Goal: Transaction & Acquisition: Book appointment/travel/reservation

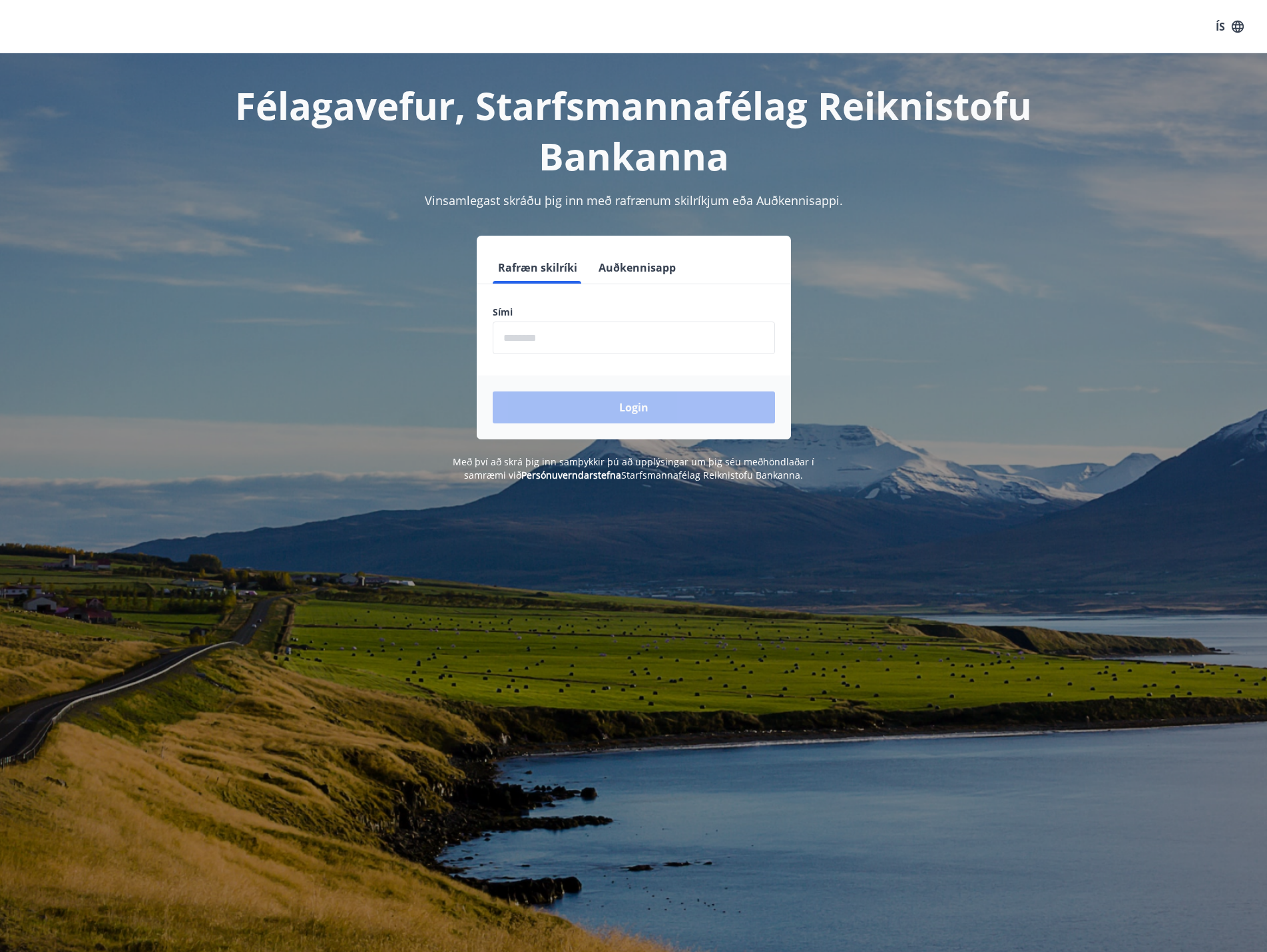
click at [684, 346] on input "phone" at bounding box center [634, 338] width 282 height 33
type input "********"
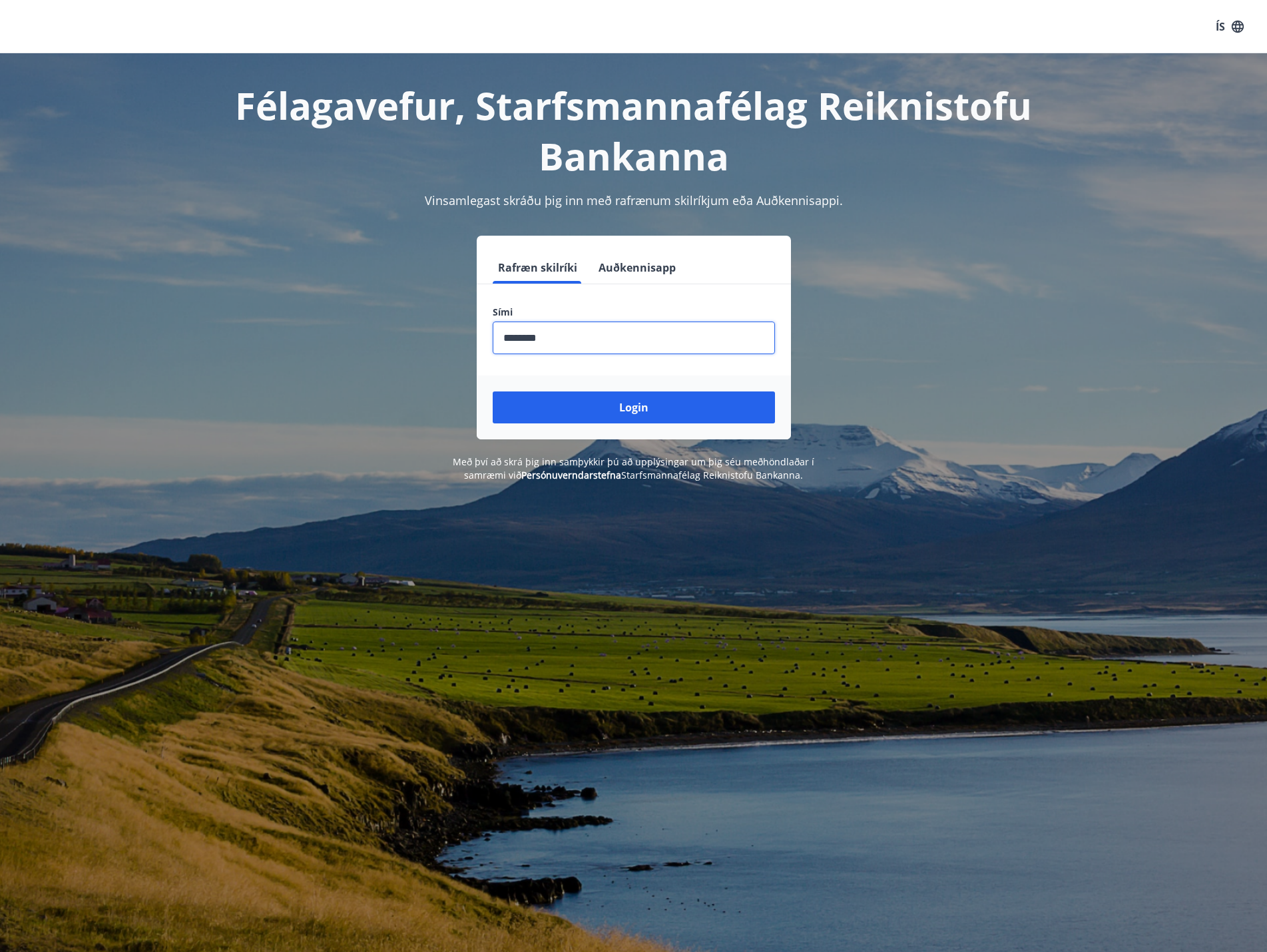
click at [493, 392] on button "Login" at bounding box center [634, 407] width 282 height 32
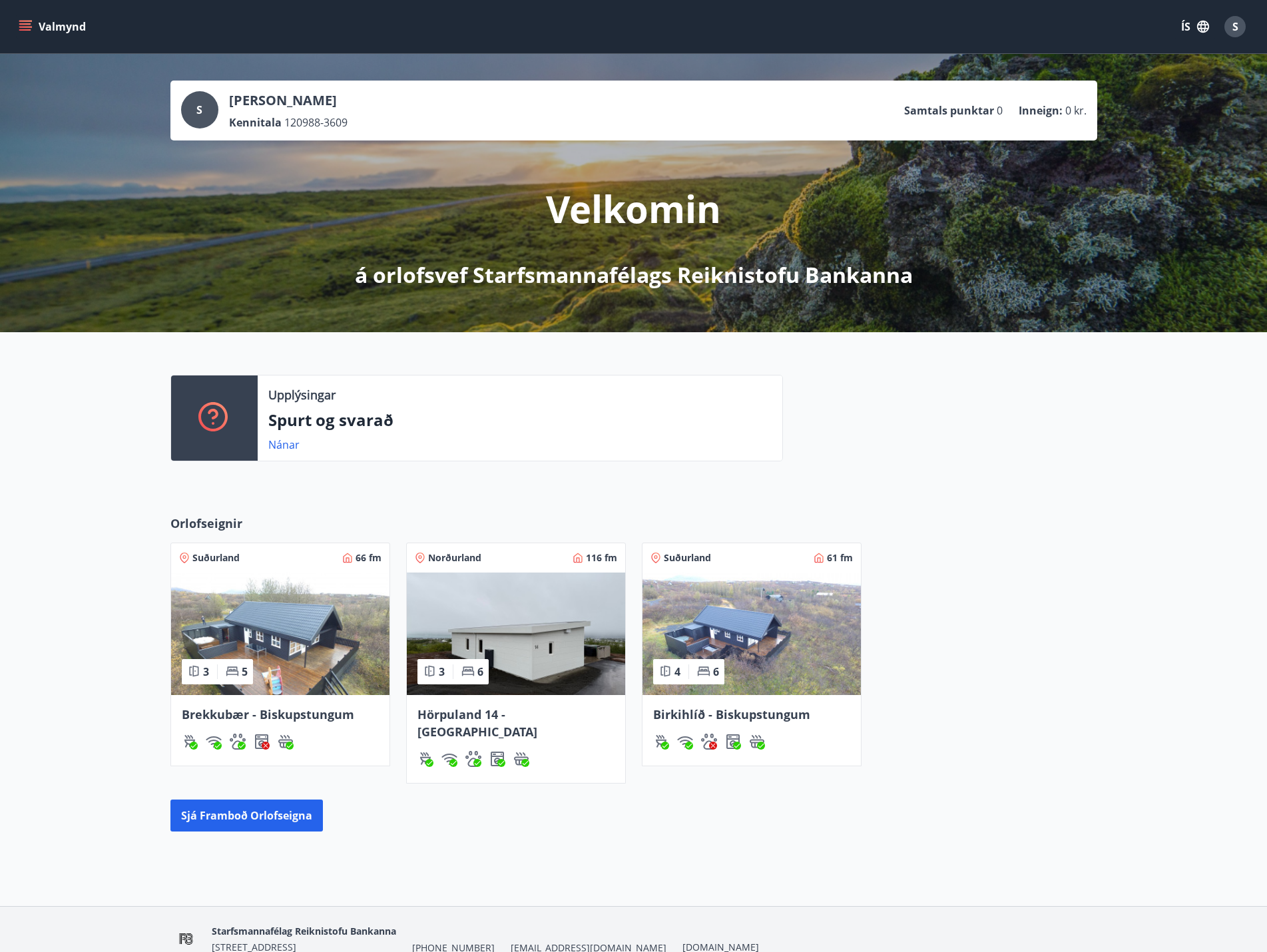
click at [41, 32] on button "Valmynd" at bounding box center [54, 27] width 75 height 24
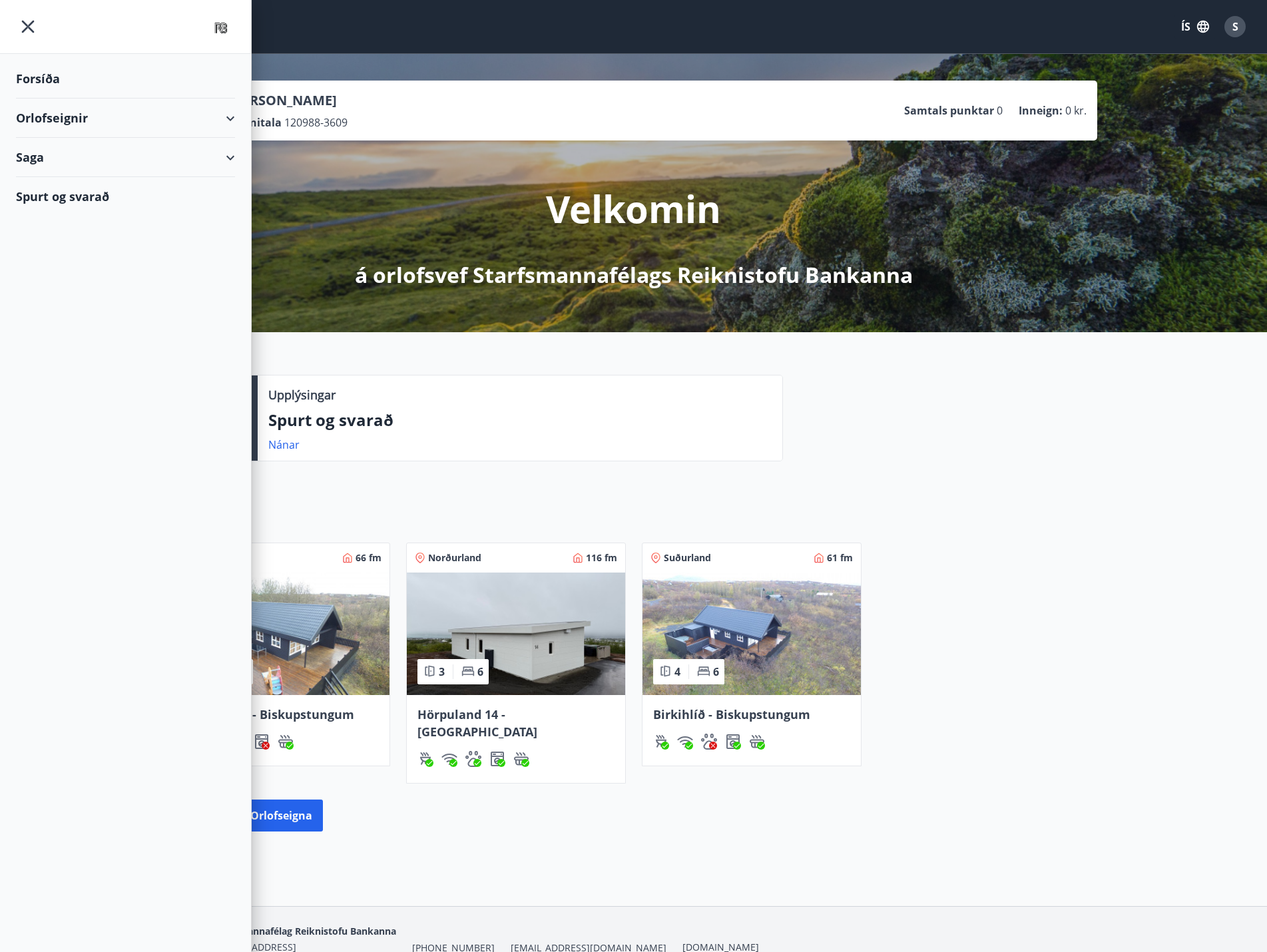
click at [138, 118] on div "Orlofseignir" at bounding box center [126, 118] width 219 height 40
click at [108, 224] on div "Saga" at bounding box center [126, 213] width 219 height 40
click at [66, 176] on div "Bókunardagatal" at bounding box center [125, 180] width 198 height 28
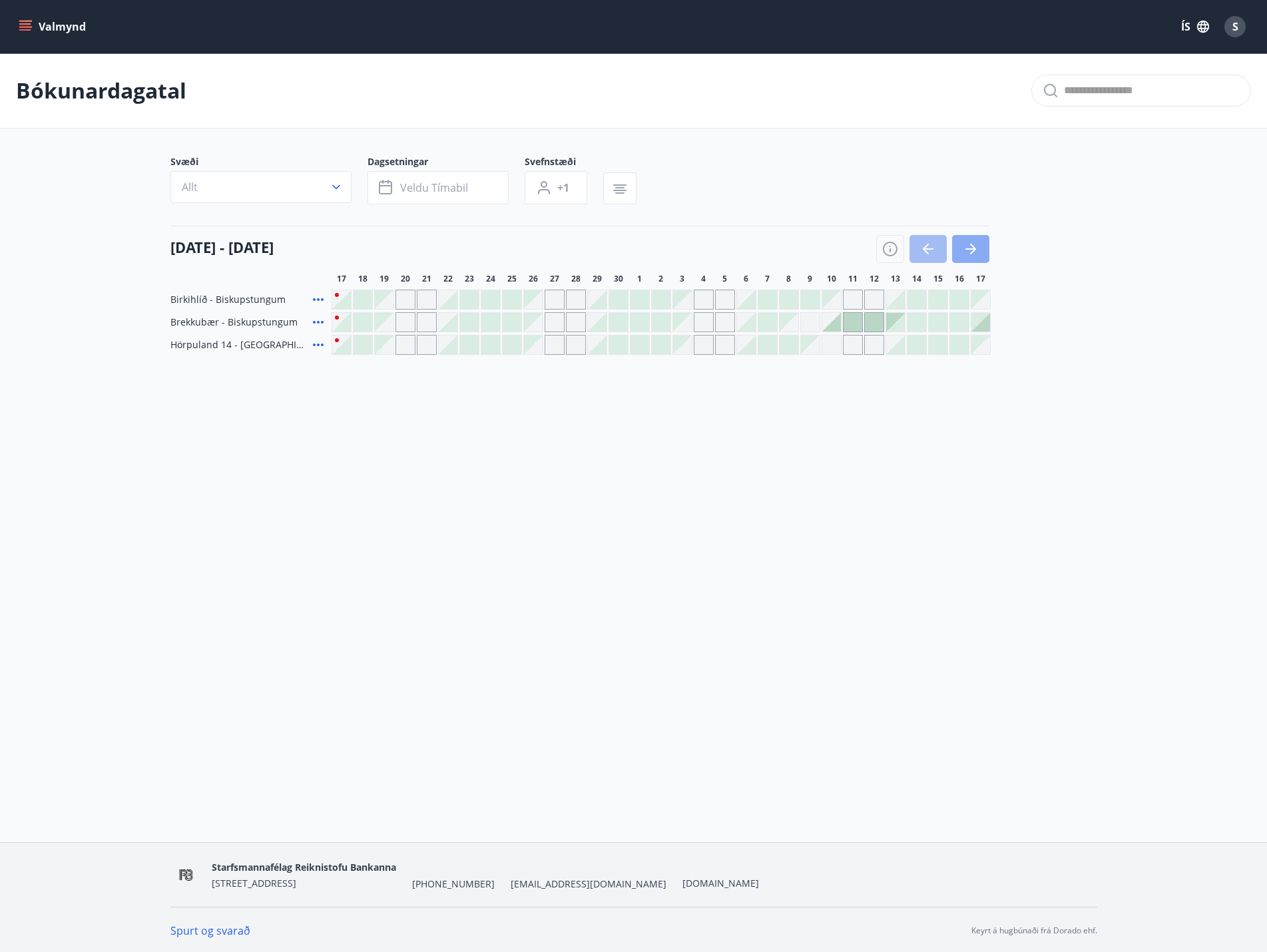
click at [983, 247] on button "button" at bounding box center [970, 249] width 37 height 28
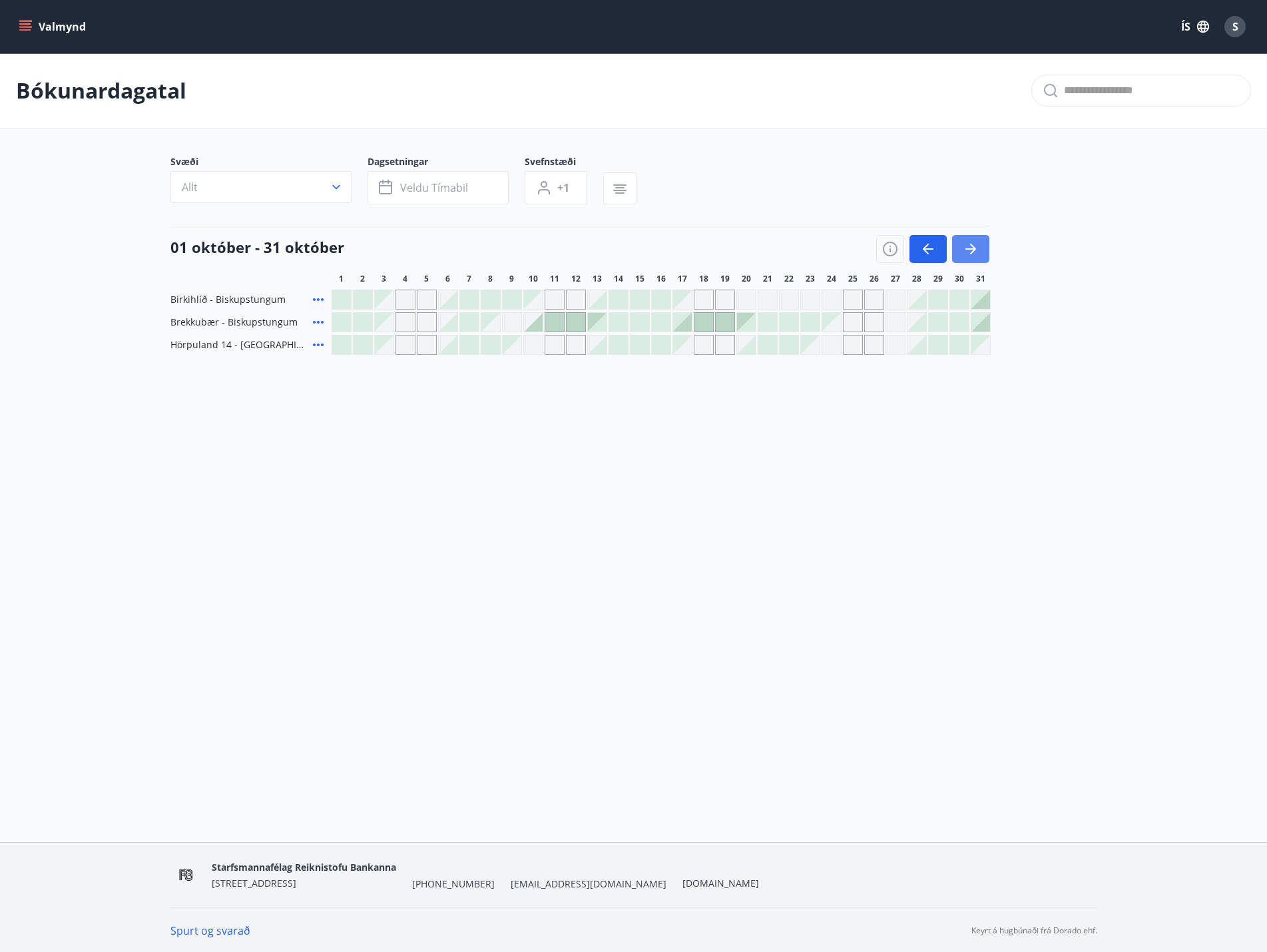
click at [983, 247] on button "button" at bounding box center [970, 249] width 37 height 28
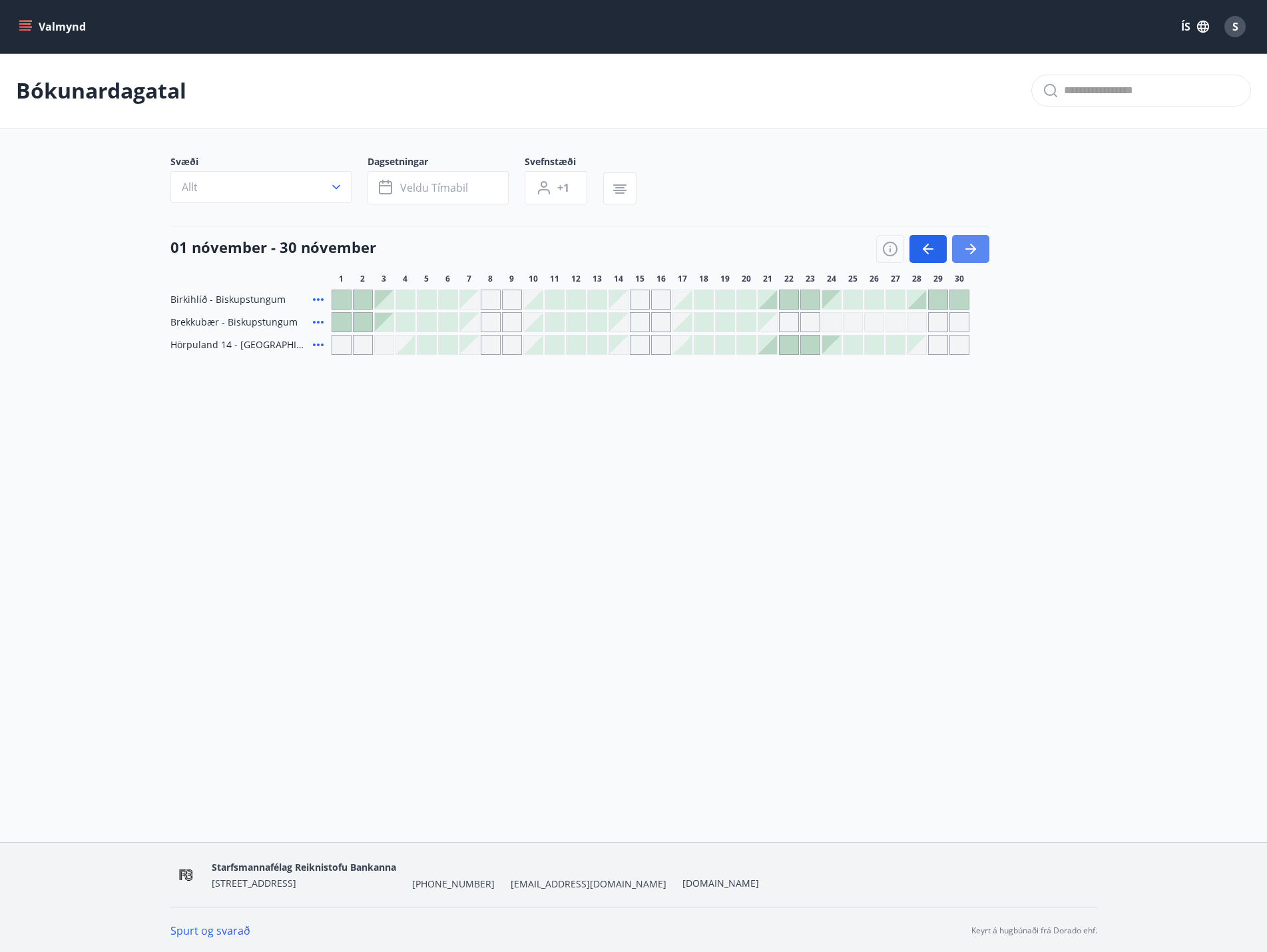
click at [983, 247] on button "button" at bounding box center [970, 249] width 37 height 28
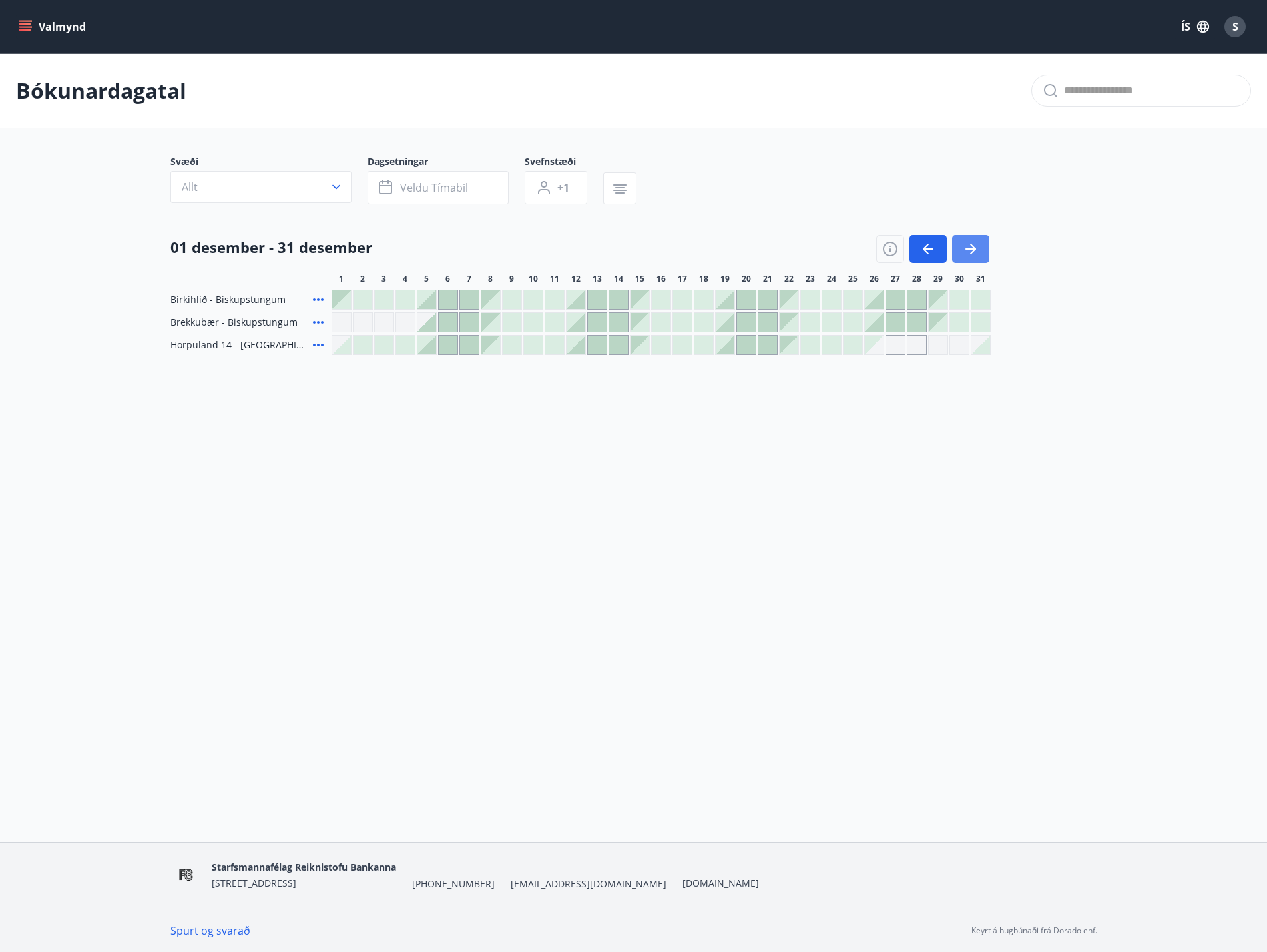
click at [983, 247] on button "button" at bounding box center [970, 249] width 37 height 28
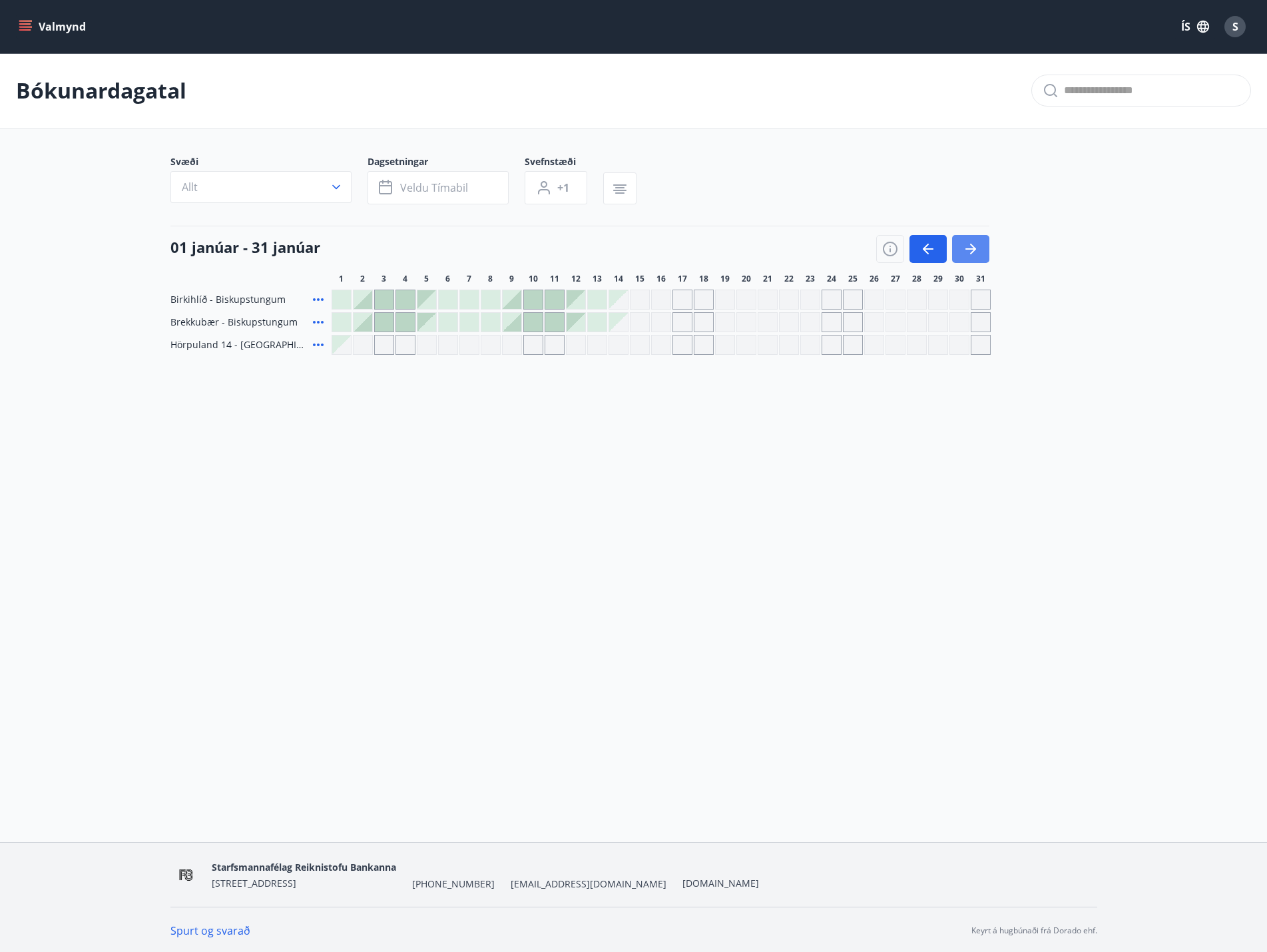
click at [983, 247] on button "button" at bounding box center [970, 249] width 37 height 28
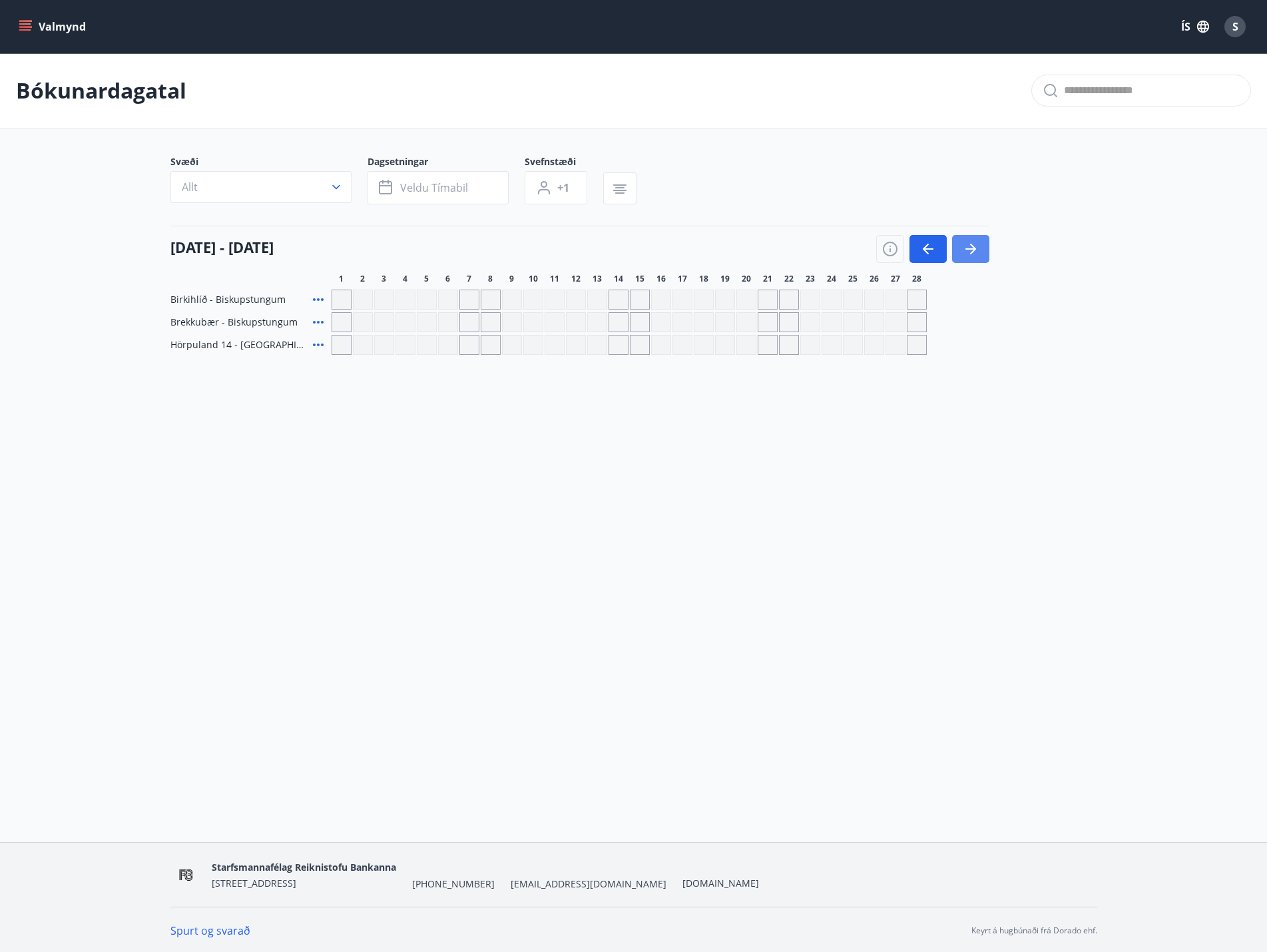
click at [983, 247] on button "button" at bounding box center [970, 249] width 37 height 28
click at [928, 243] on icon "button" at bounding box center [928, 249] width 16 height 16
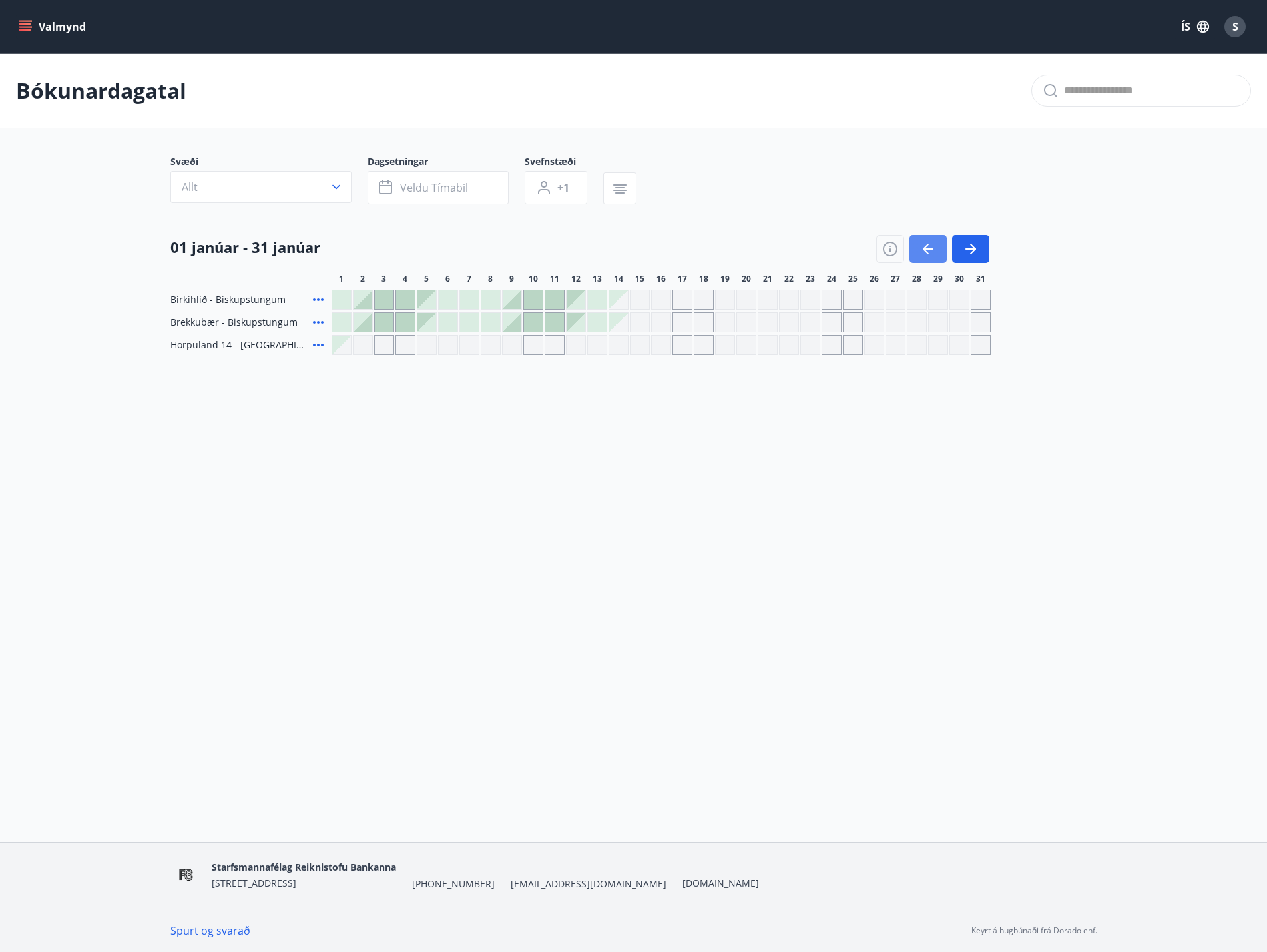
click at [928, 243] on icon "button" at bounding box center [928, 249] width 16 height 16
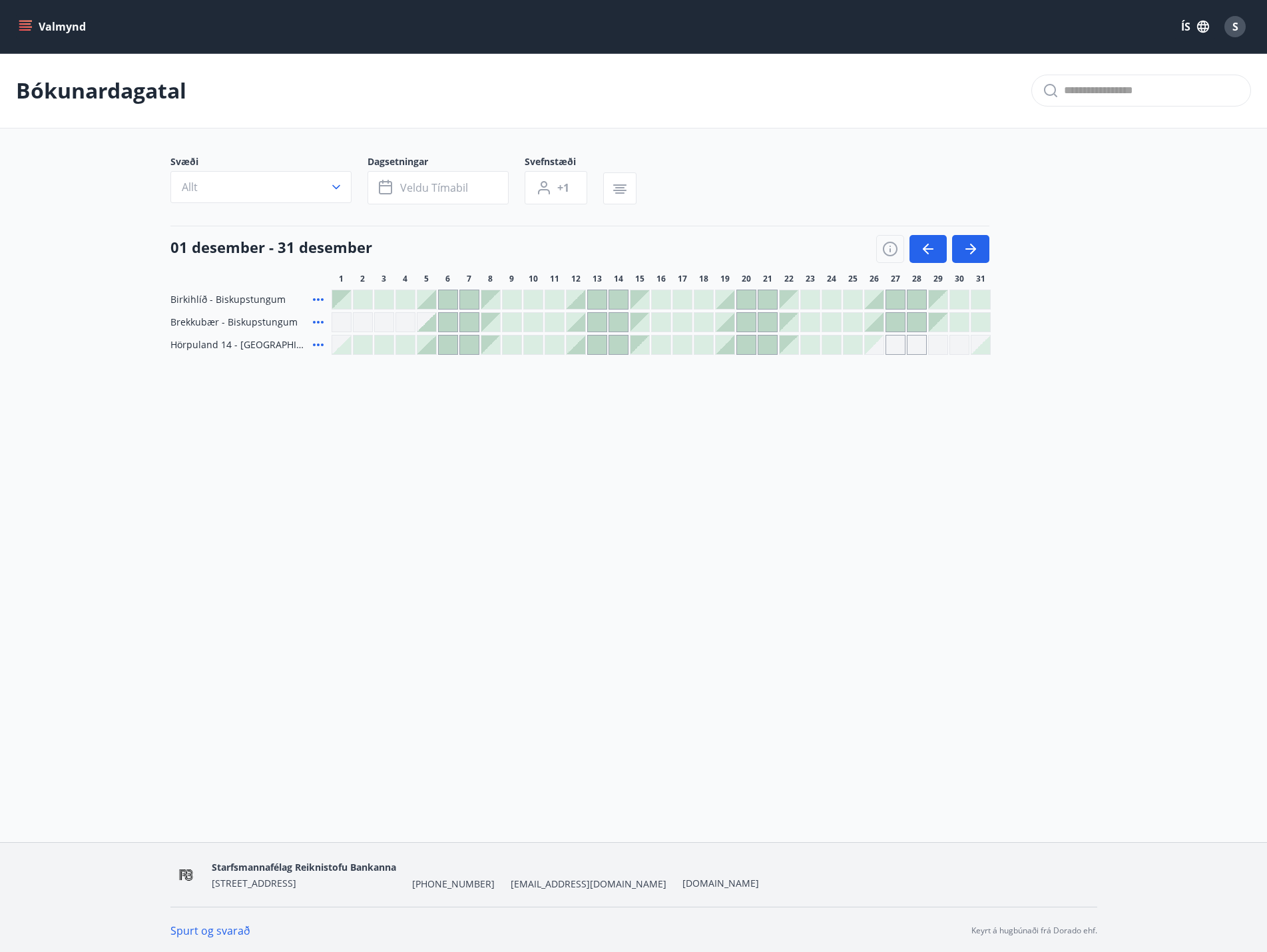
click at [17, 14] on div "Valmynd ÍS S" at bounding box center [634, 26] width 1235 height 32
click at [19, 17] on button "Valmynd" at bounding box center [54, 27] width 75 height 24
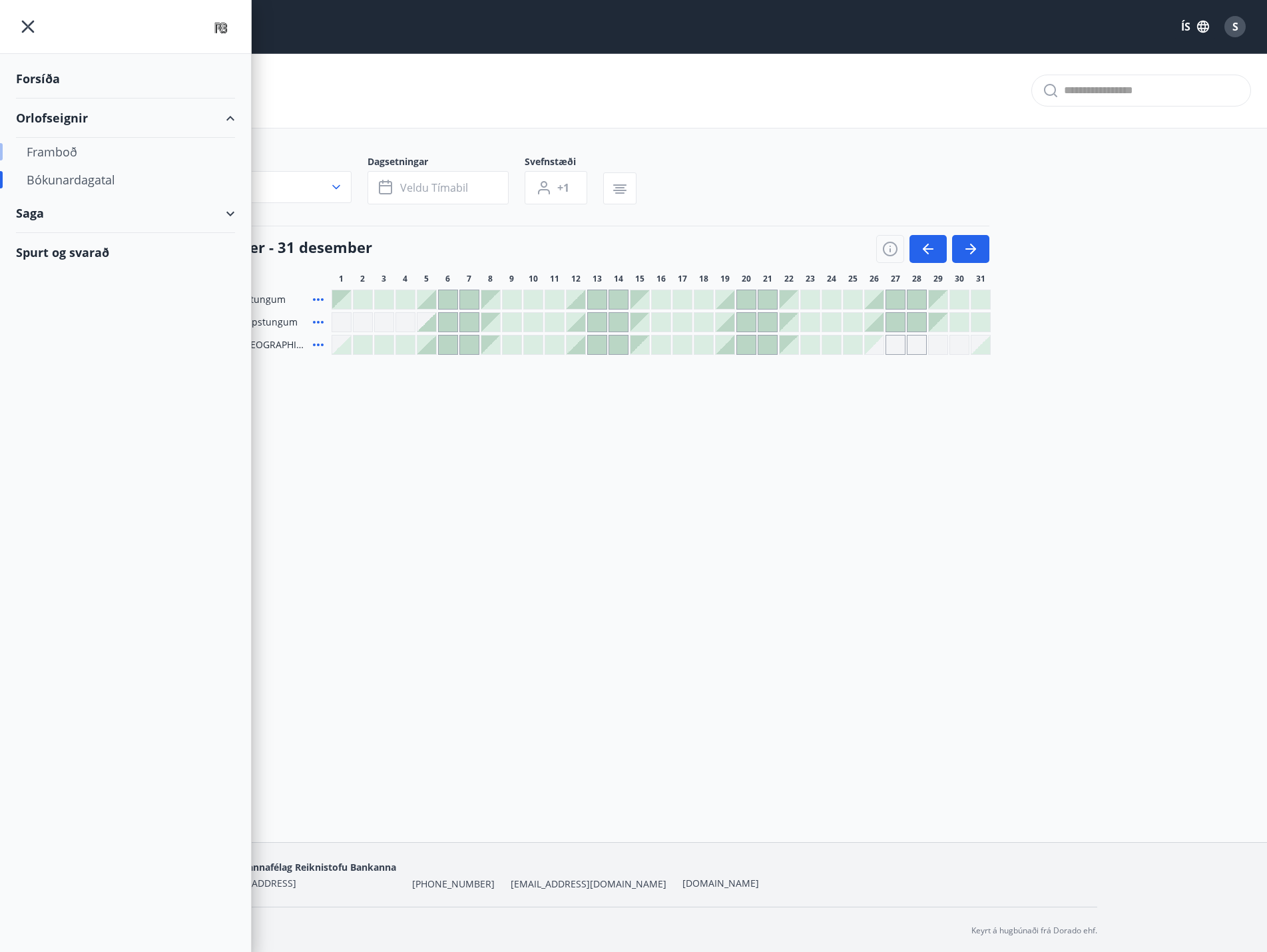
click at [68, 153] on div "Framboð" at bounding box center [125, 152] width 198 height 28
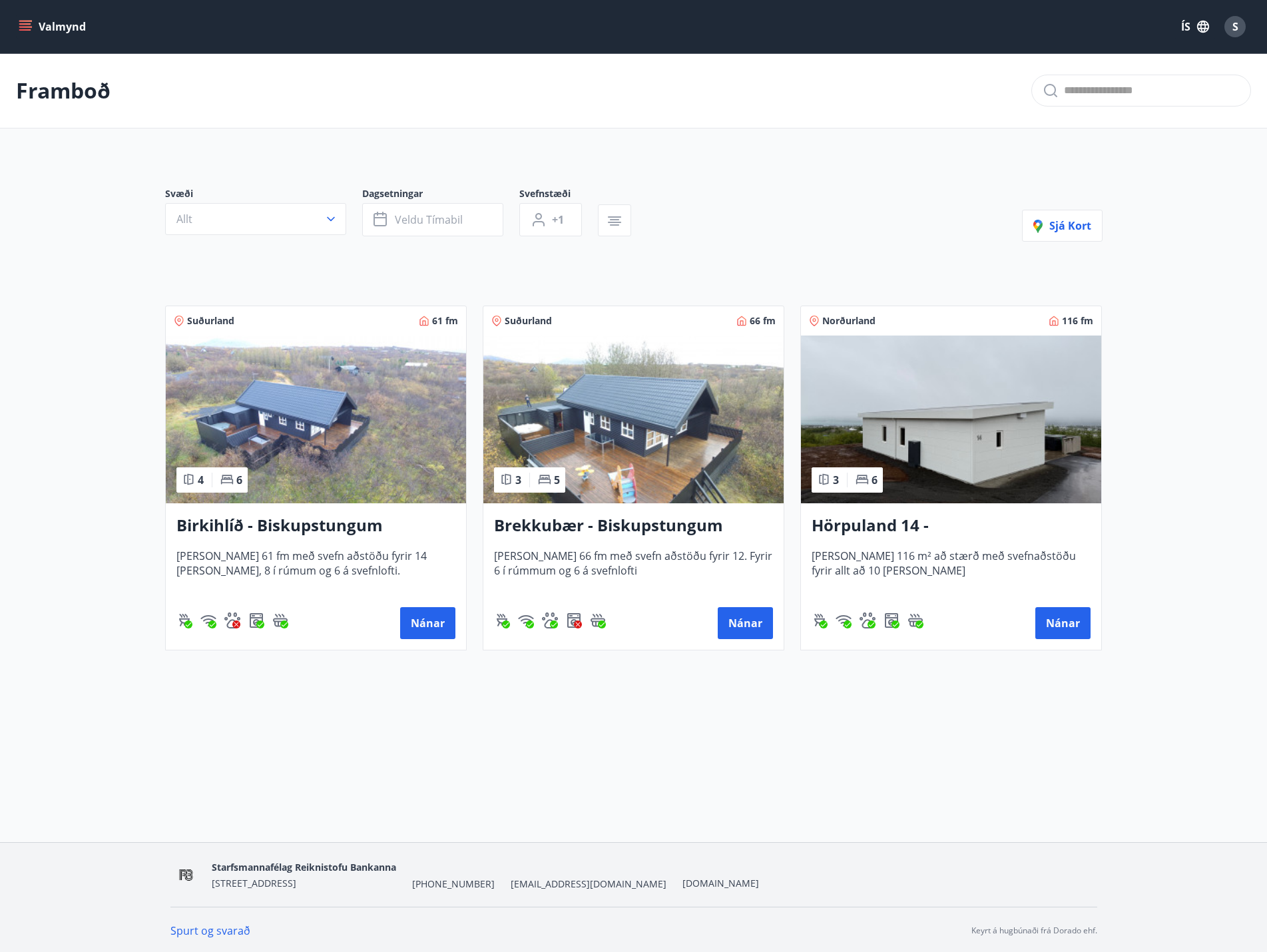
click at [313, 526] on h3 "Birkihlíð - Biskupstungum" at bounding box center [315, 526] width 279 height 24
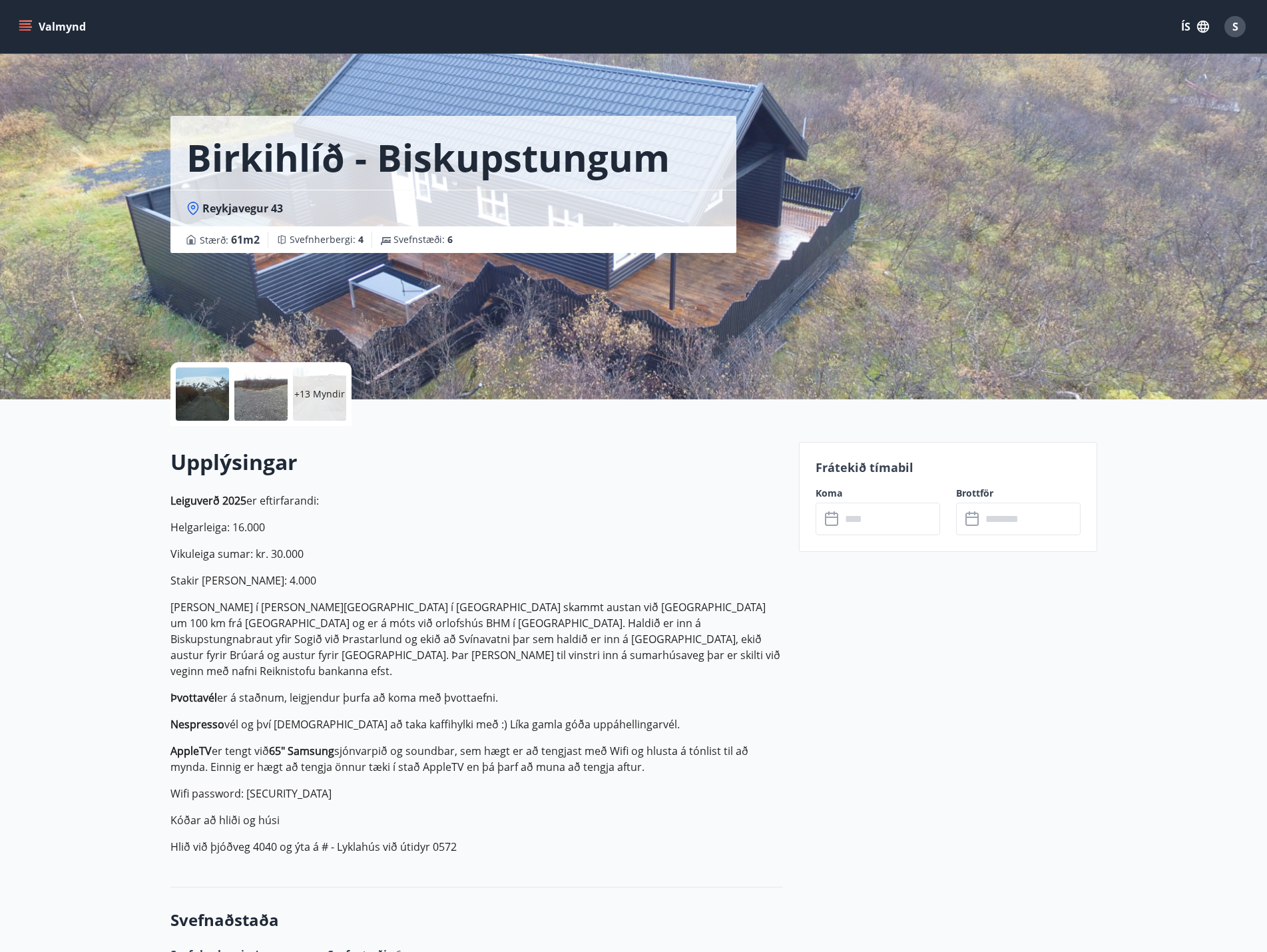
click at [306, 398] on p "+13 Myndir" at bounding box center [319, 394] width 51 height 13
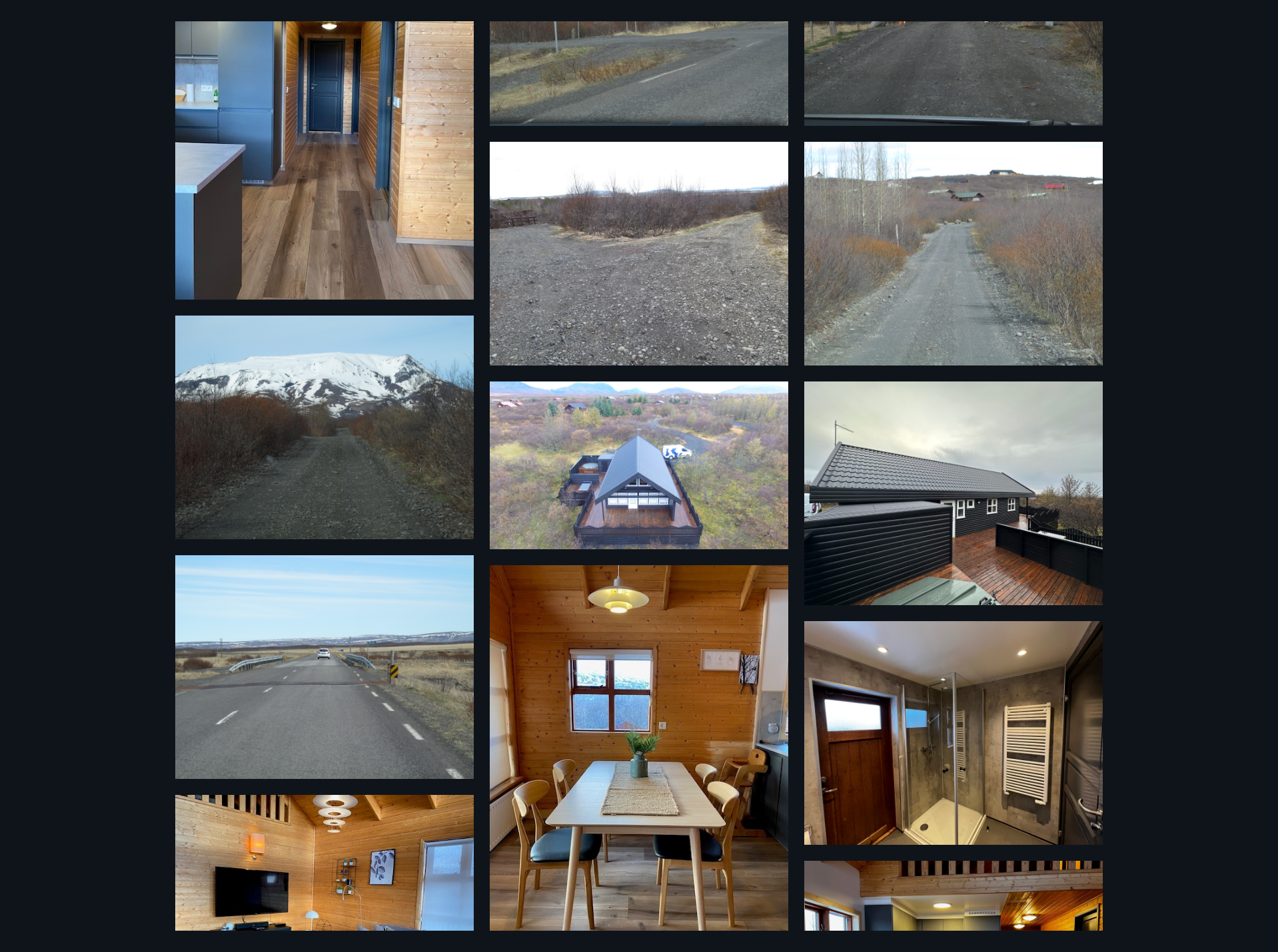
scroll to position [128, 0]
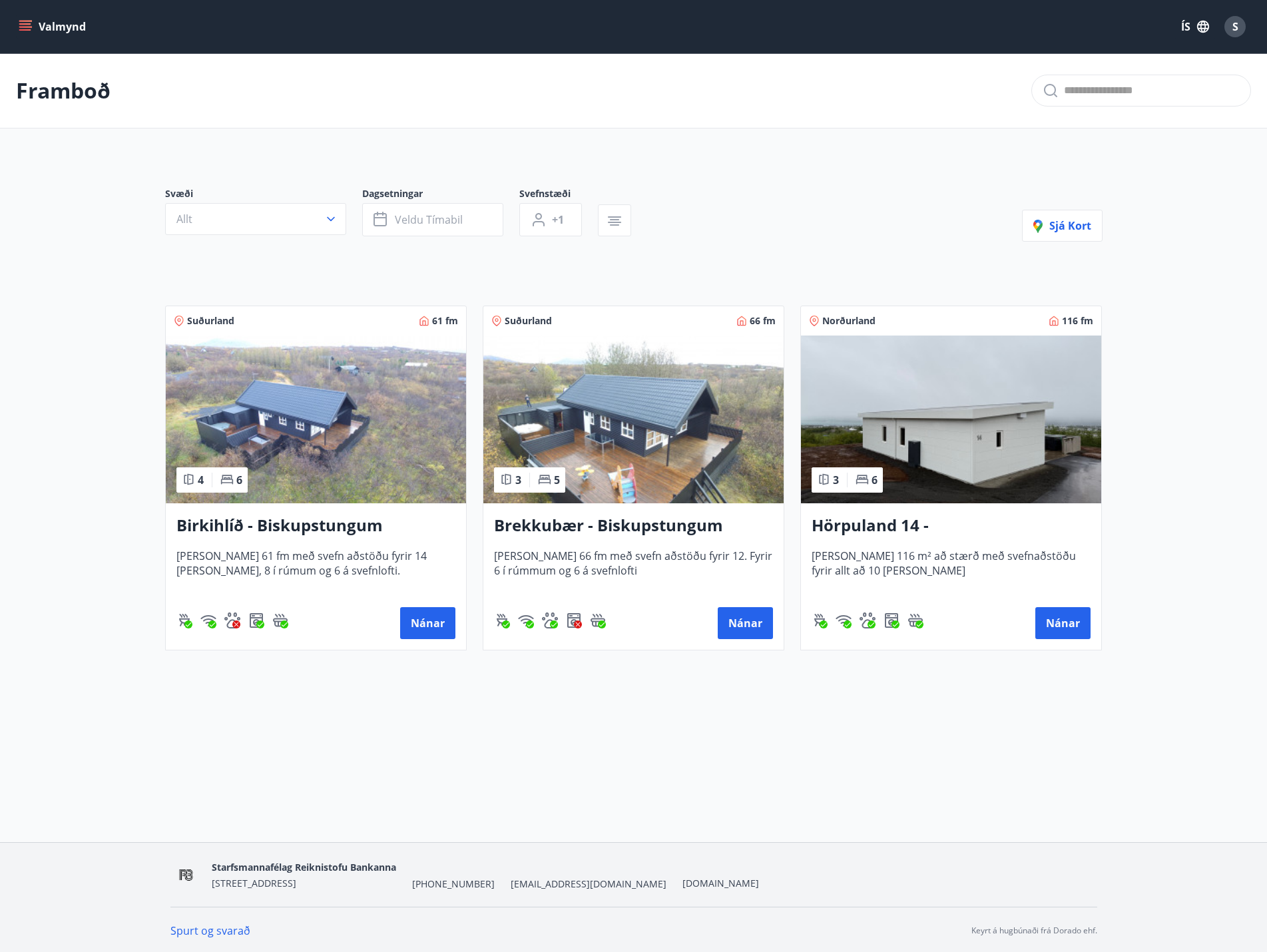
click at [670, 533] on h3 "Brekkubær - Biskupstungum" at bounding box center [633, 526] width 279 height 24
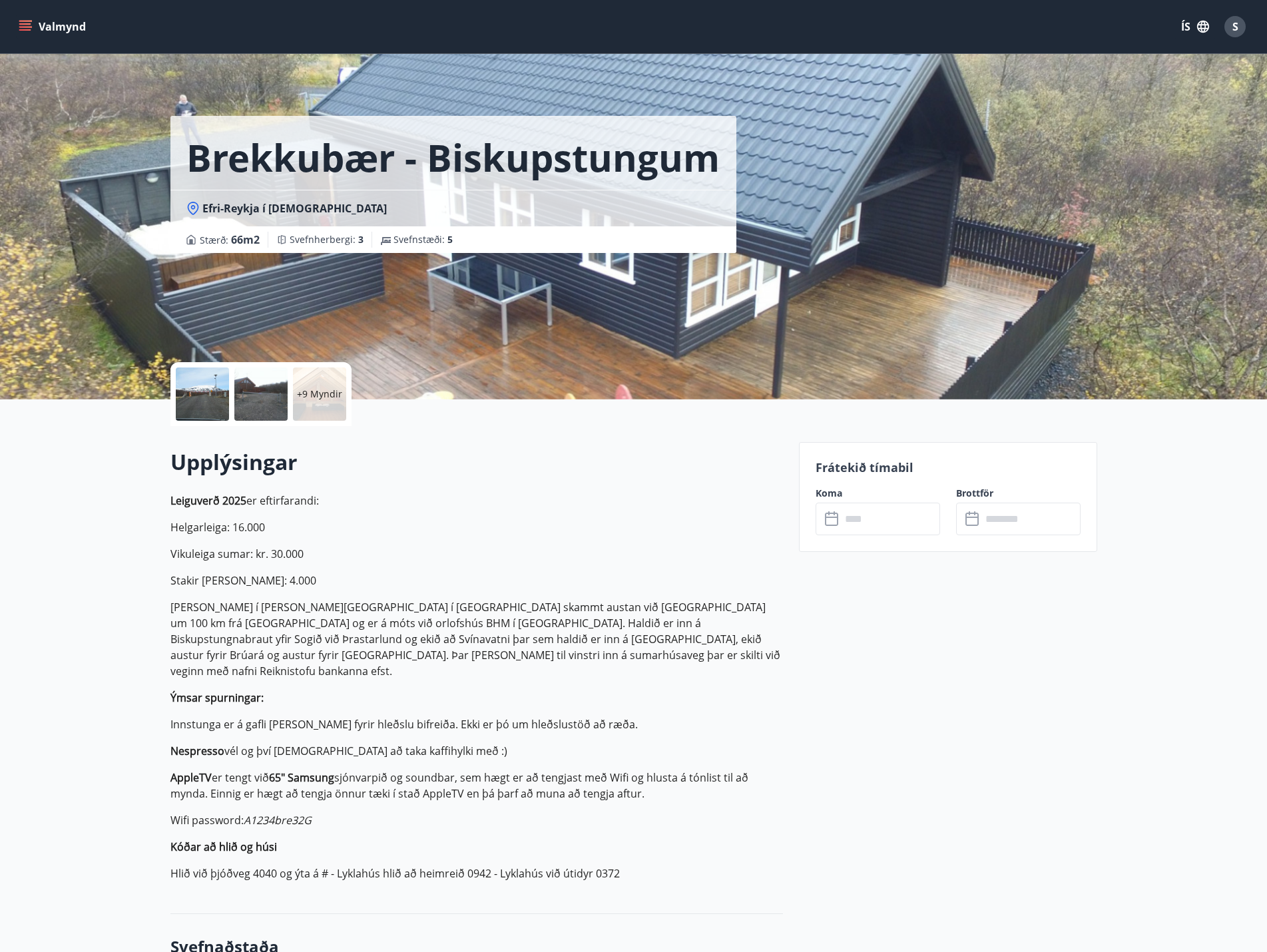
click at [319, 403] on div "+9 Myndir" at bounding box center [319, 394] width 54 height 54
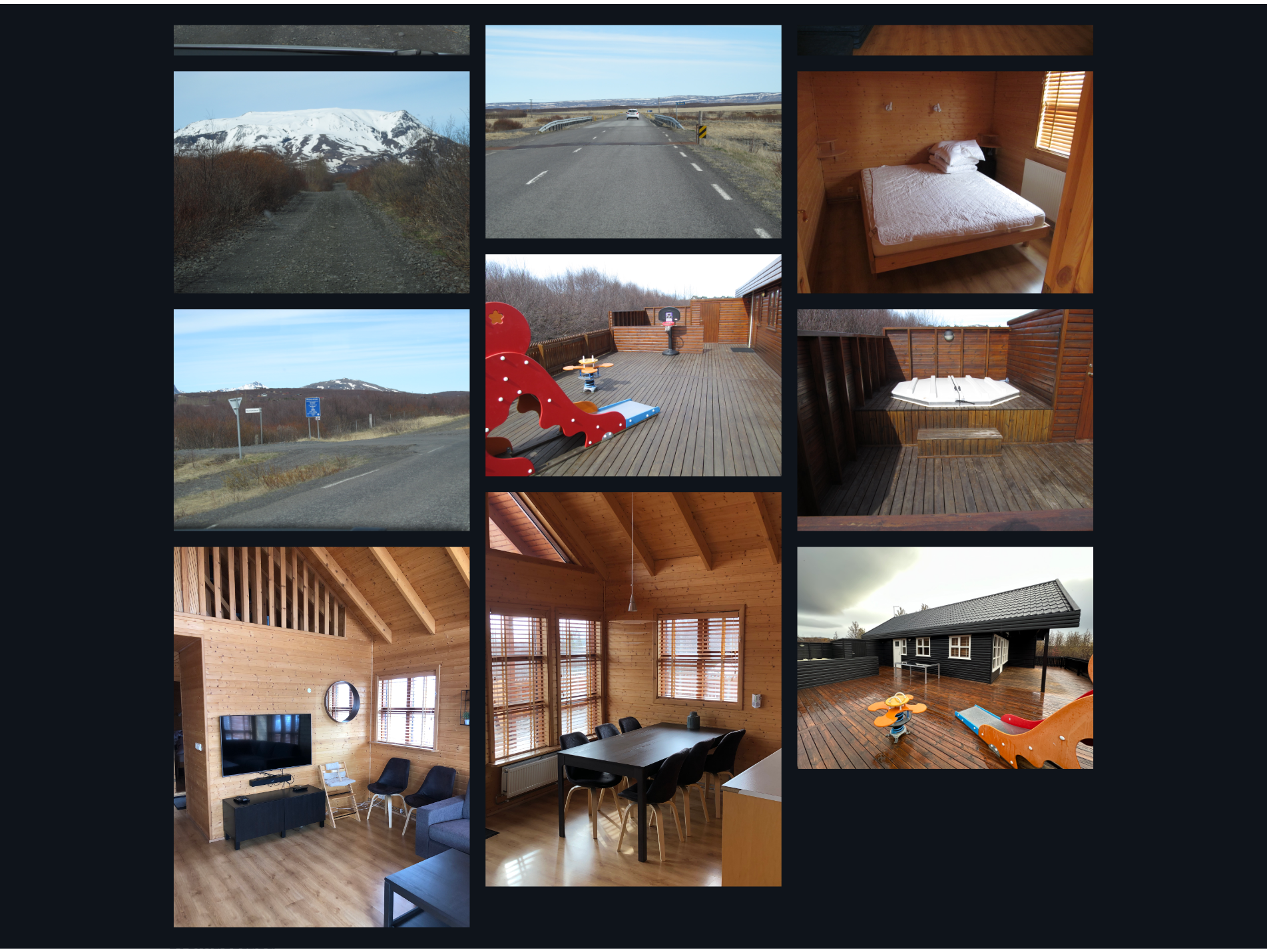
scroll to position [504, 0]
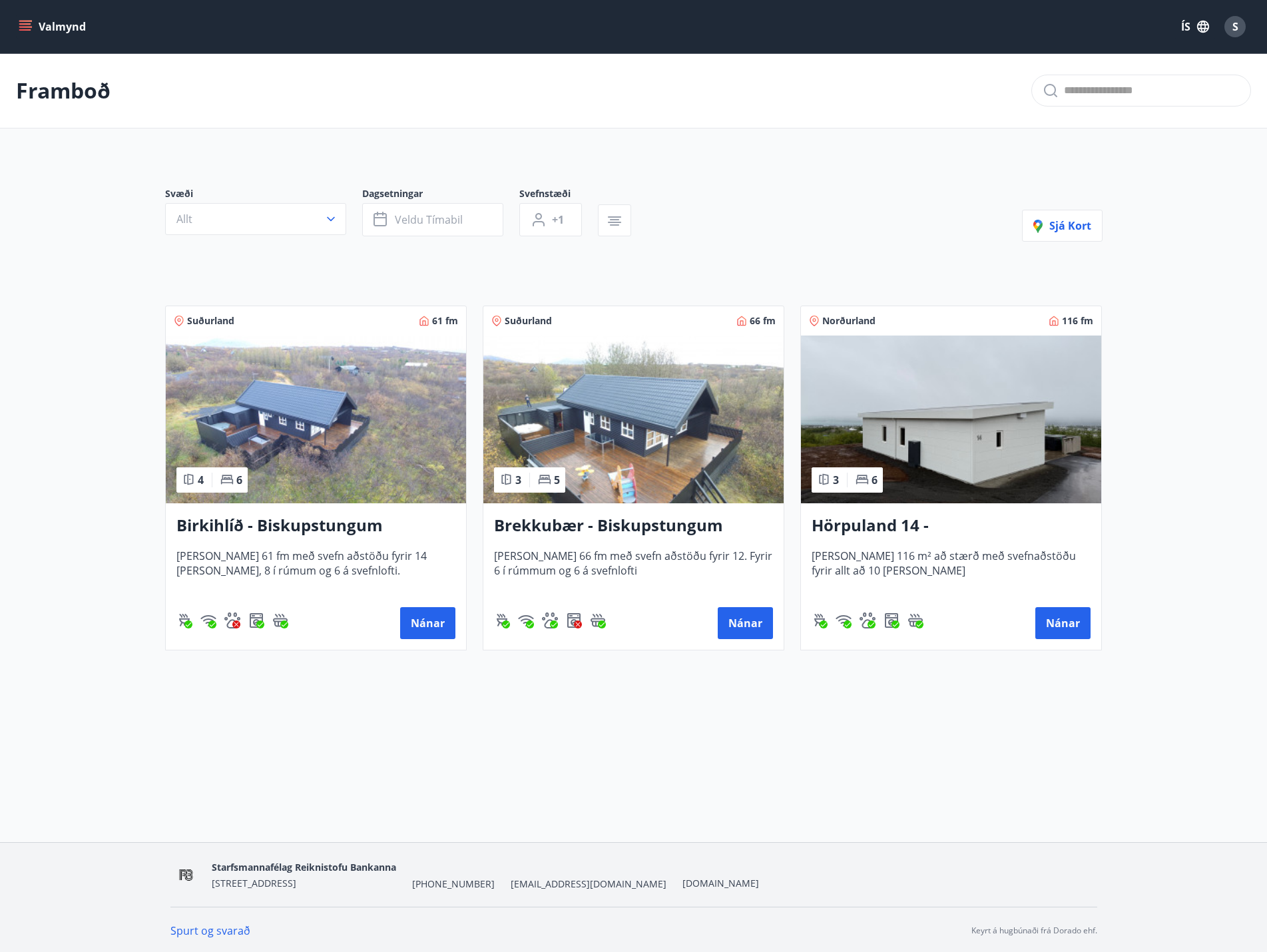
click at [876, 473] on span "6" at bounding box center [874, 480] width 6 height 15
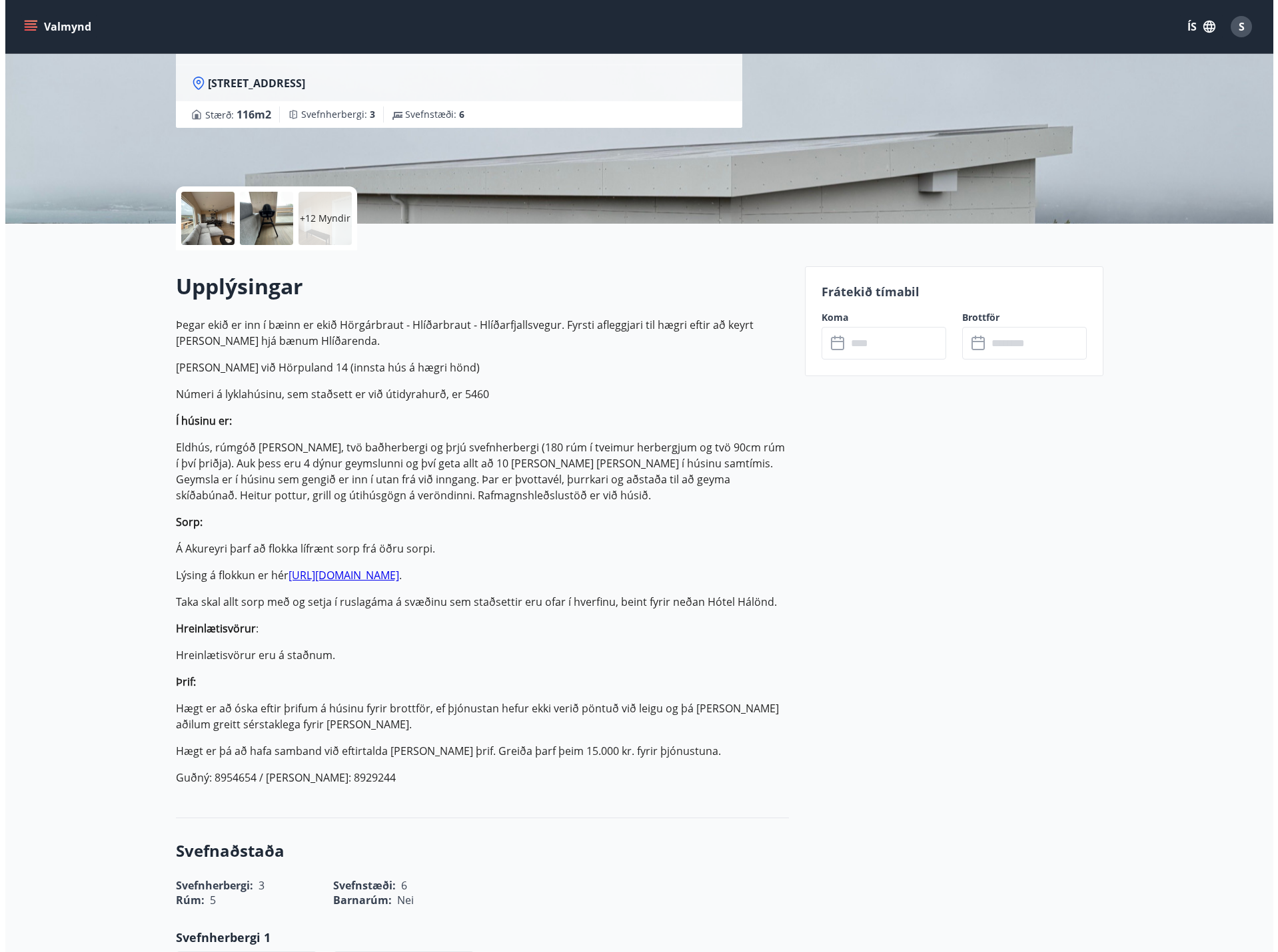
scroll to position [66, 0]
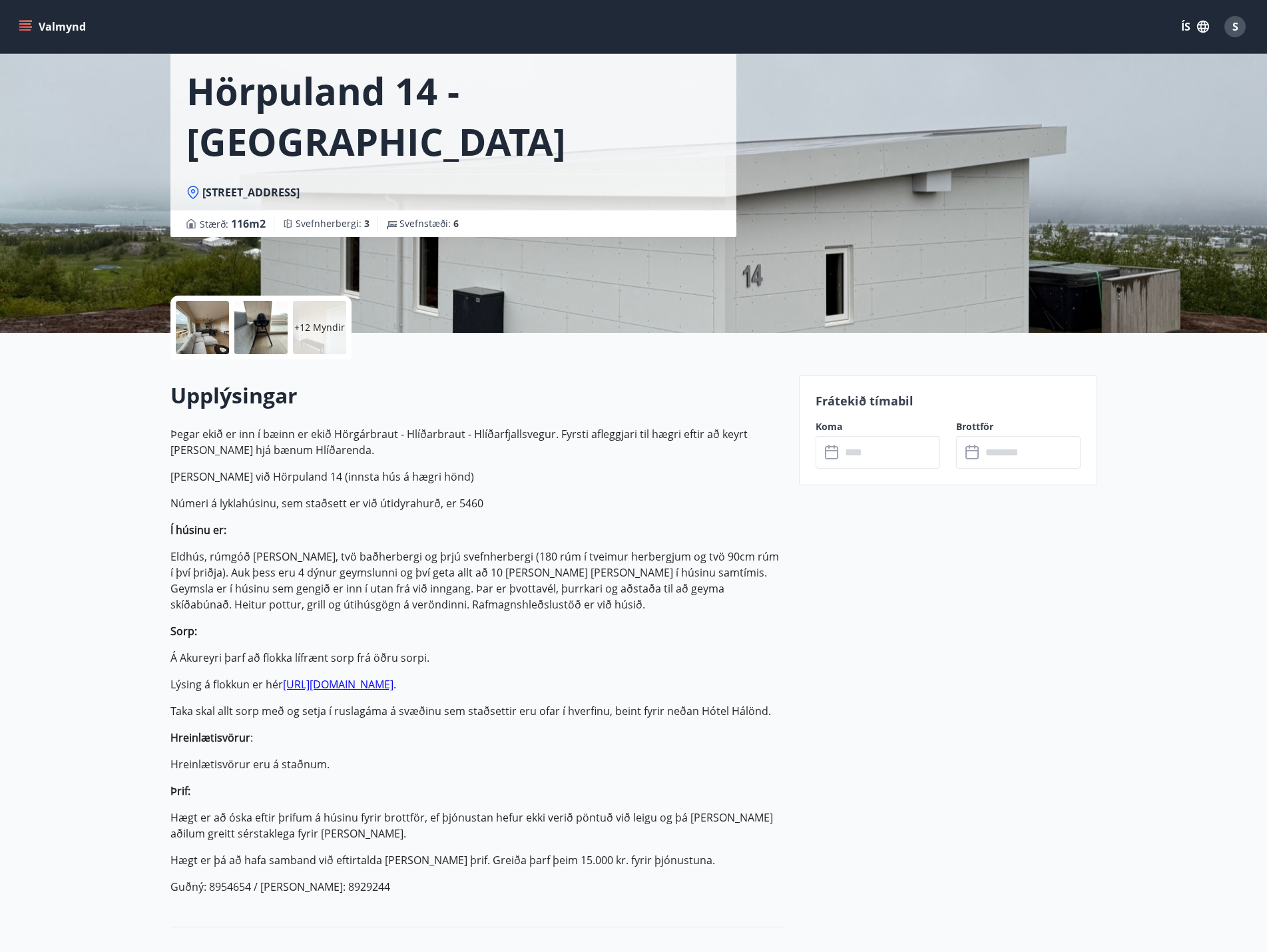
click at [315, 346] on div "+12 Myndir" at bounding box center [319, 328] width 54 height 54
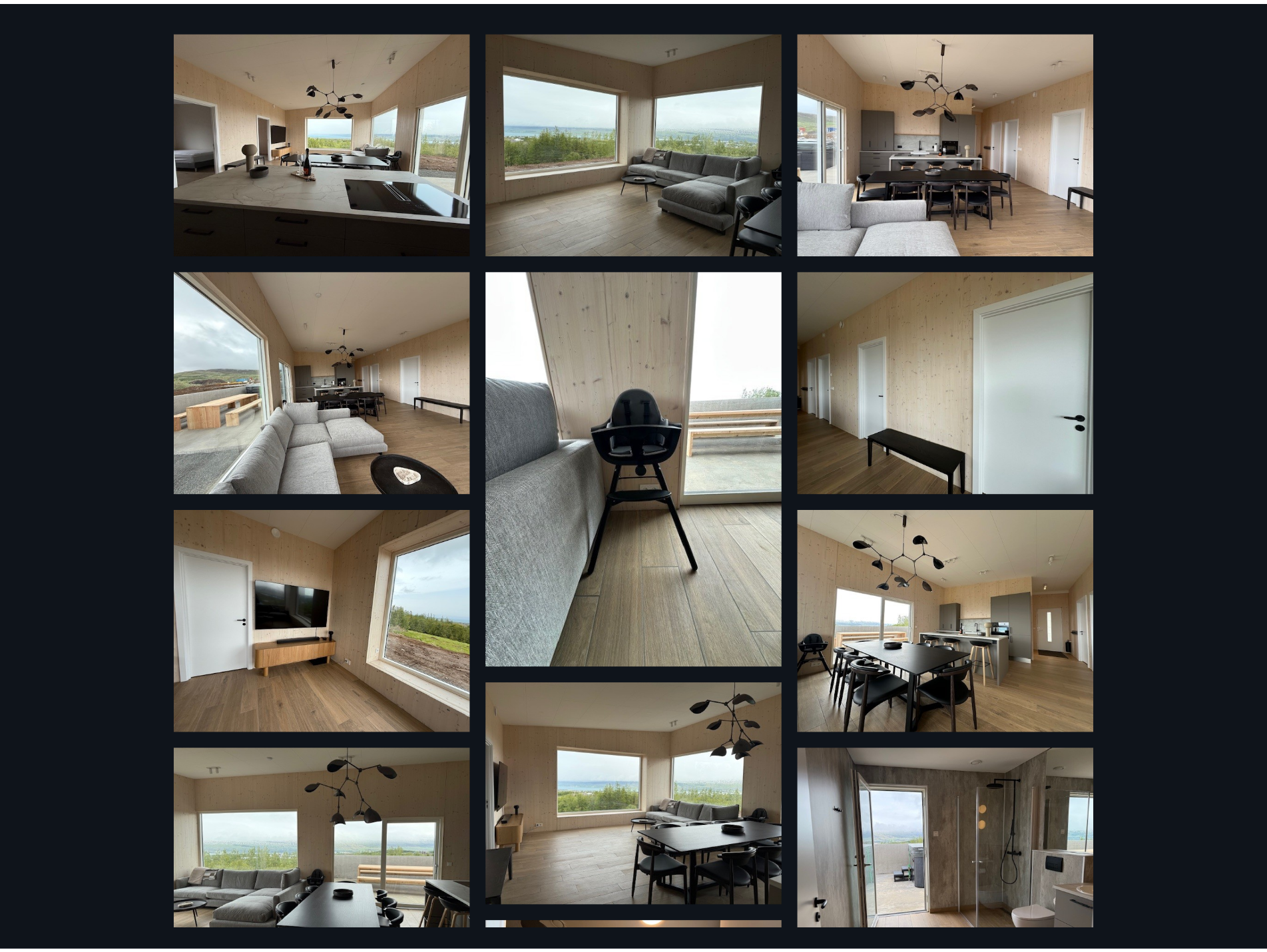
scroll to position [0, 0]
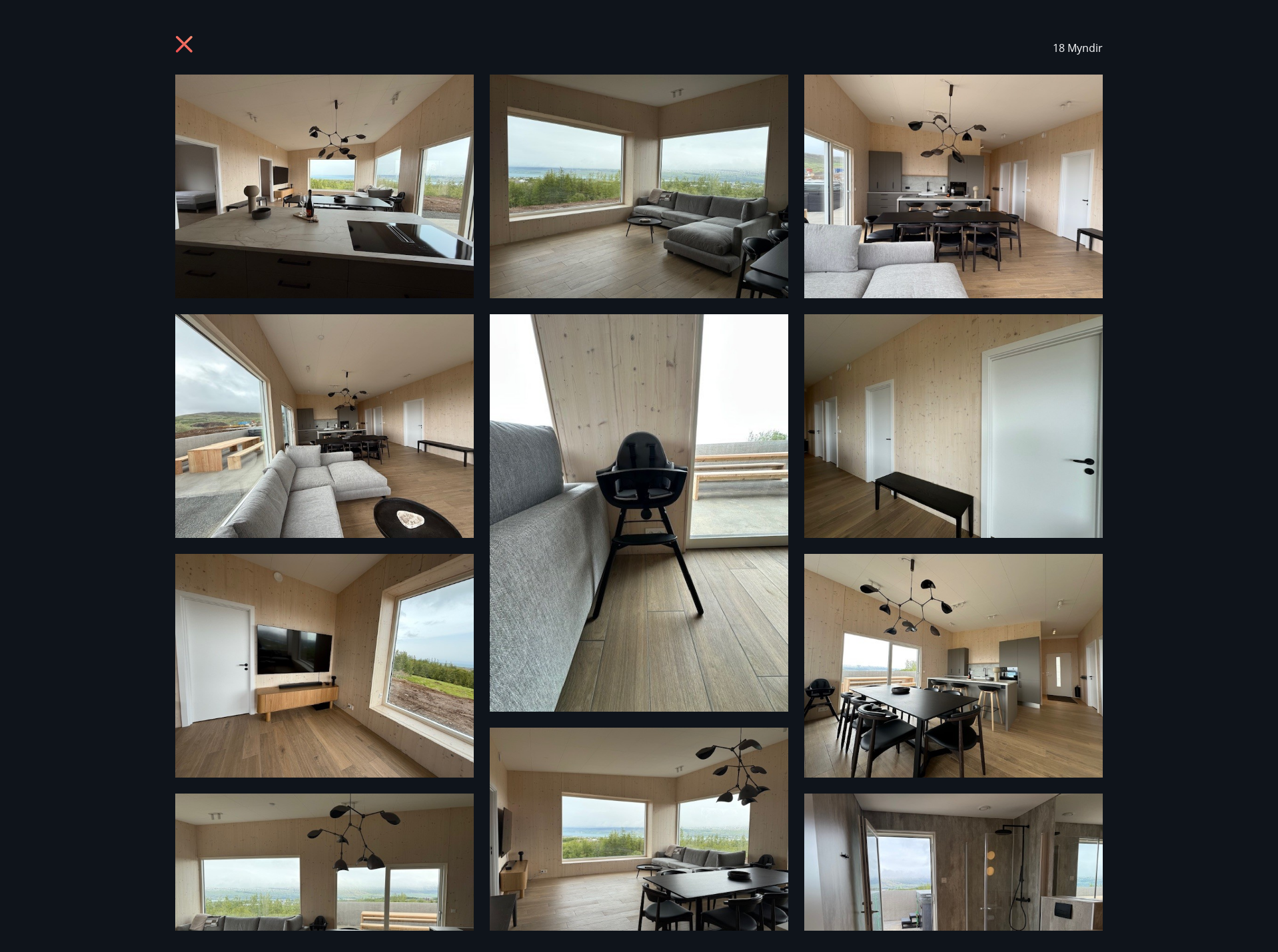
click at [185, 47] on icon at bounding box center [186, 46] width 22 height 22
